Goal: Transaction & Acquisition: Download file/media

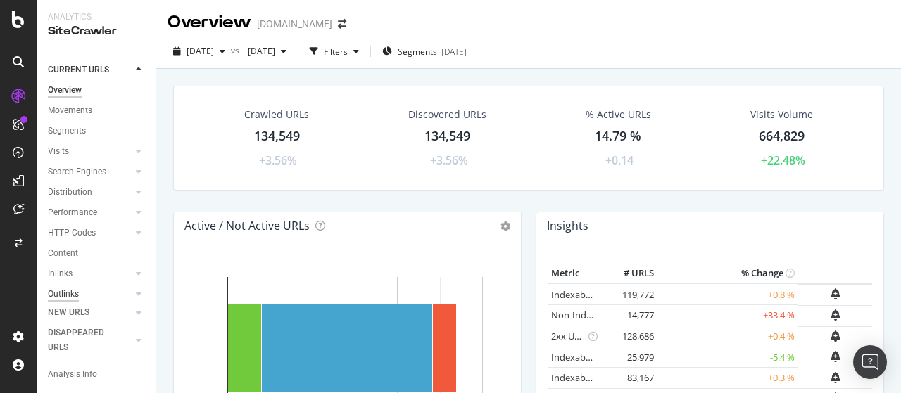
scroll to position [93, 0]
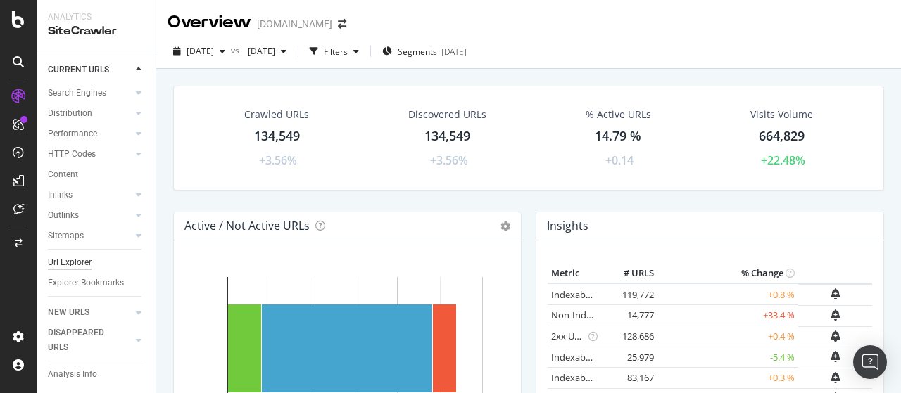
click at [68, 255] on div "Url Explorer" at bounding box center [70, 262] width 44 height 15
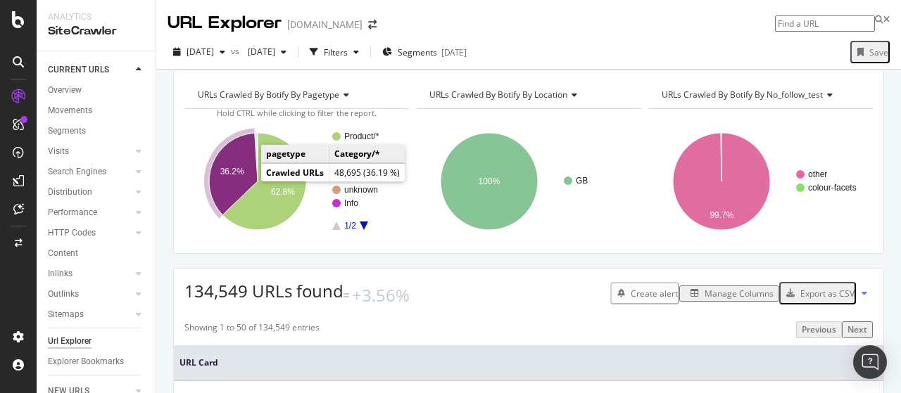
click at [238, 177] on icon "A chart." at bounding box center [233, 174] width 49 height 82
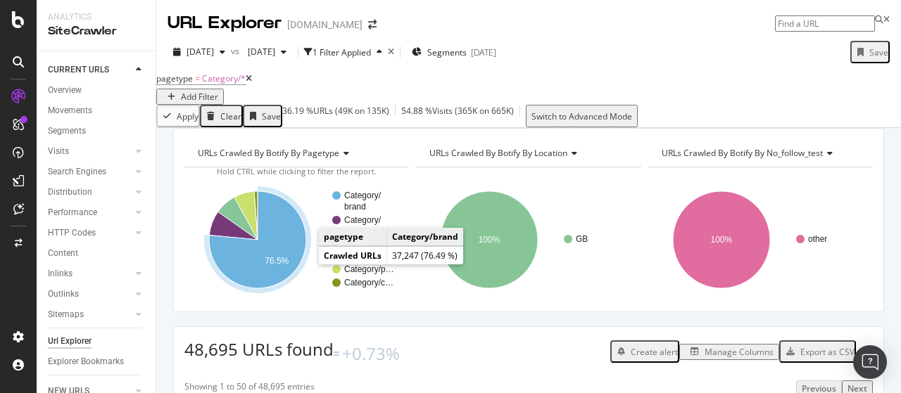
click at [287, 255] on icon "A chart." at bounding box center [257, 239] width 97 height 97
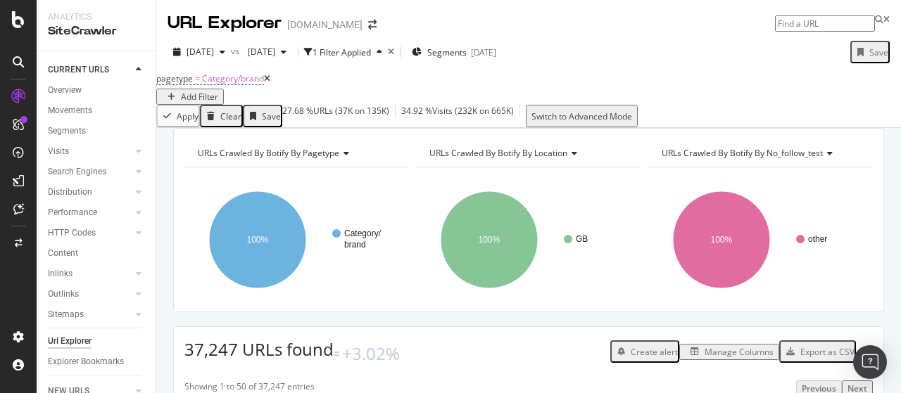
click at [804, 358] on div "Export as CSV" at bounding box center [827, 352] width 54 height 12
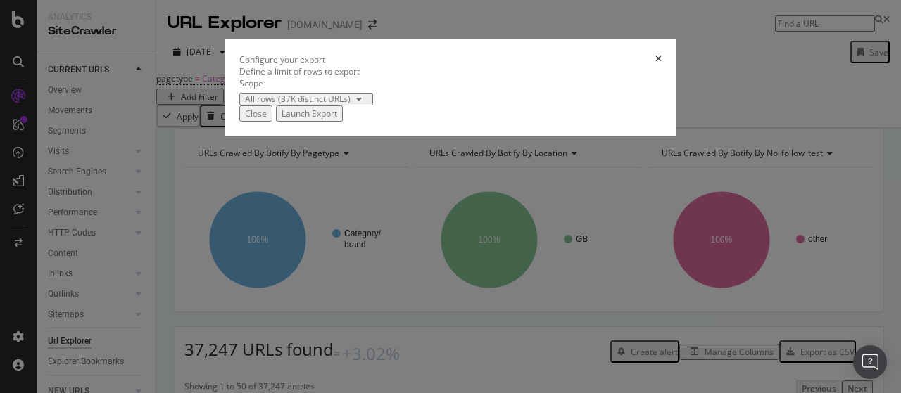
click at [337, 120] on div "Launch Export" at bounding box center [310, 114] width 56 height 12
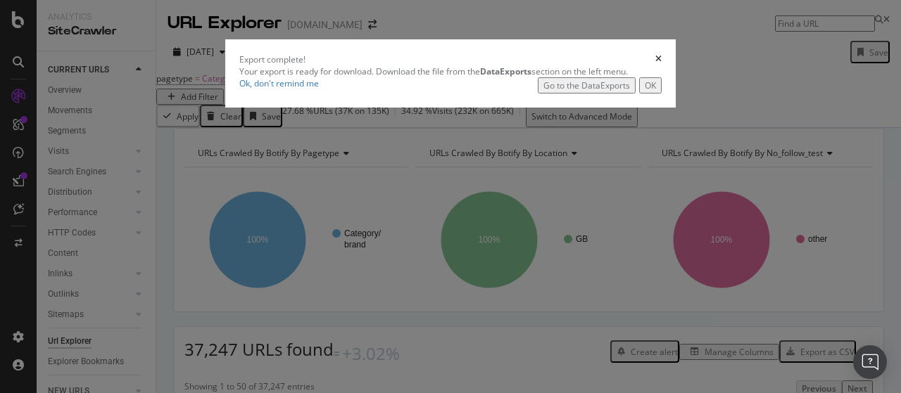
click at [614, 91] on div "Go to the DataExports" at bounding box center [586, 86] width 87 height 12
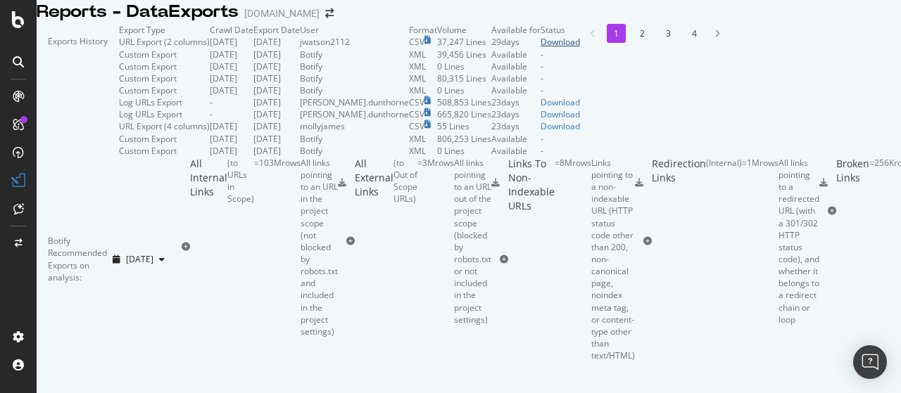
click at [580, 48] on div "Download" at bounding box center [559, 42] width 39 height 12
